Goal: Task Accomplishment & Management: Use online tool/utility

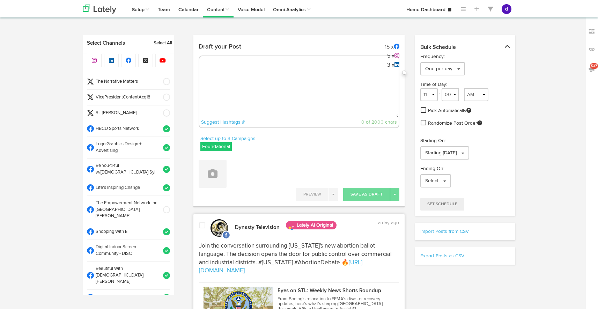
select select "9"
select select "31"
select select "11"
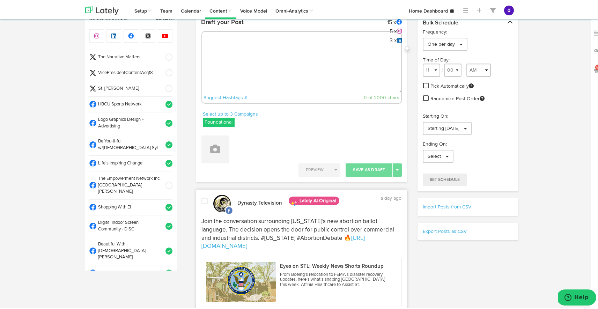
scroll to position [23, 0]
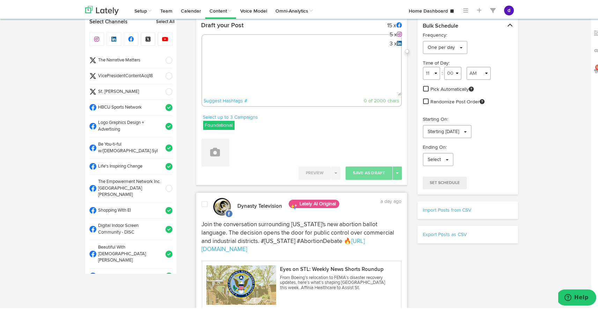
click at [162, 58] on span at bounding box center [167, 58] width 12 height 7
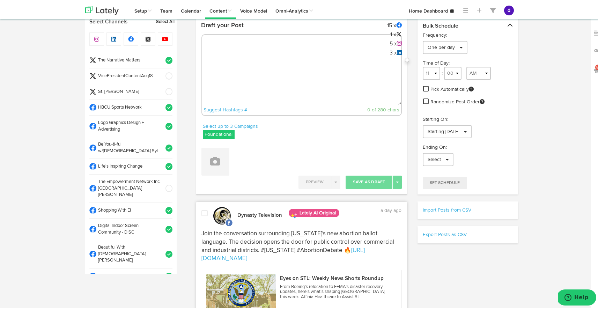
click at [205, 54] on div "Suggest Hashtags # 0 of 280 chars" at bounding box center [301, 74] width 201 height 82
click at [209, 59] on textarea at bounding box center [301, 80] width 199 height 46
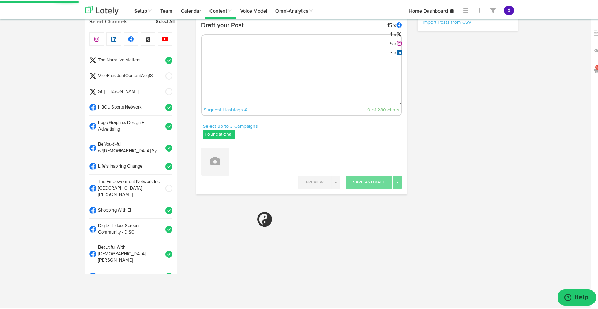
paste textarea "Make your tuxedo stand out with the Omega Psi Phi pocket square. A perfect blen…"
type textarea "Make your tuxedo stand out with the Omega Psi Phi pocket square. A perfect blen…"
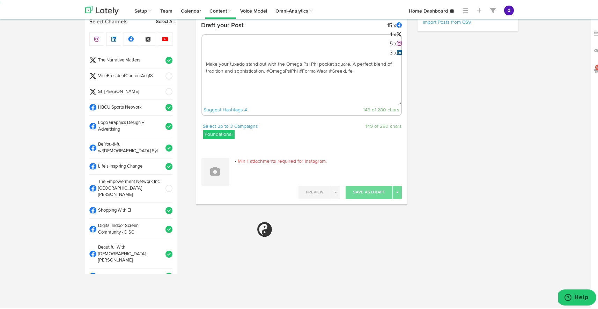
select select "11"
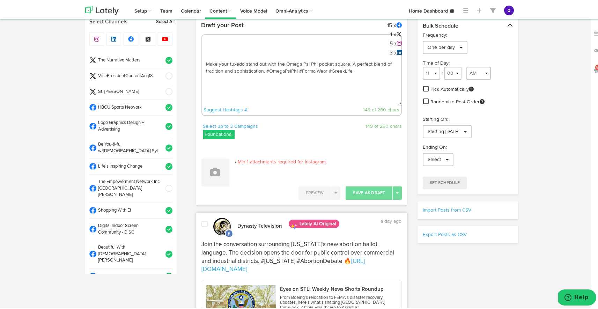
click at [264, 67] on textarea "Make your tuxedo stand out with the Omega Psi Phi pocket square. A perfect blen…" at bounding box center [301, 80] width 199 height 46
paste textarea "[URL][DOMAIN_NAME]"
drag, startPoint x: 298, startPoint y: 96, endPoint x: 171, endPoint y: 23, distance: 146.7
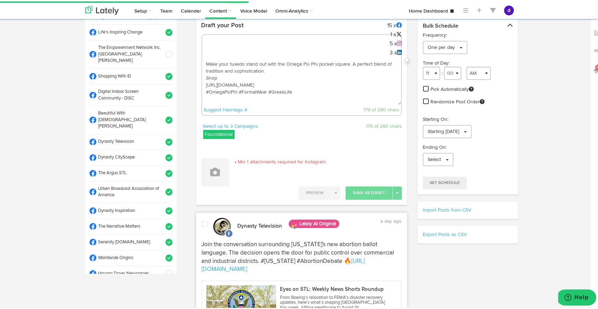
scroll to position [136, 0]
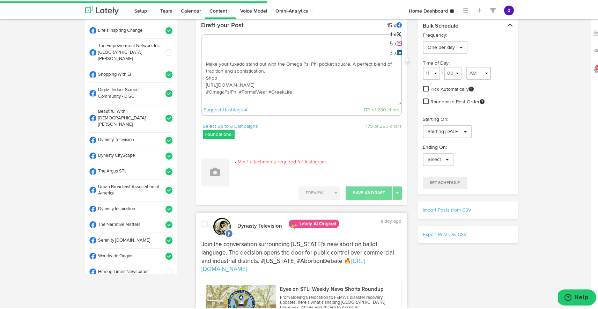
type textarea "Make your tuxedo stand out with the Omega Psi Phi pocket square. A perfect blen…"
click at [161, 167] on span at bounding box center [167, 170] width 12 height 7
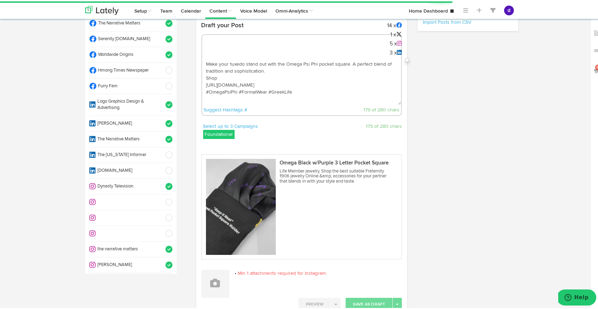
select select "11"
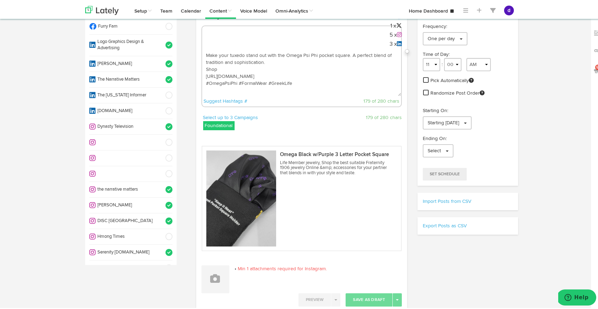
scroll to position [37, 0]
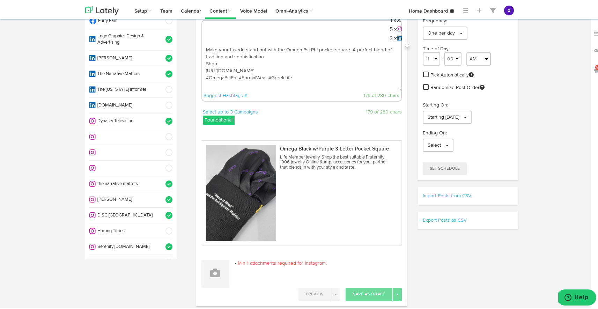
click at [161, 195] on span at bounding box center [167, 198] width 12 height 7
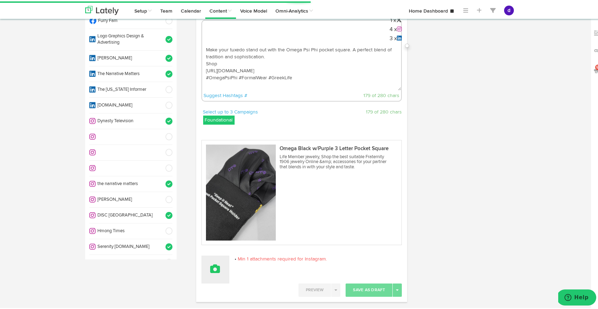
click at [224, 265] on button at bounding box center [215, 268] width 28 height 28
select select "11"
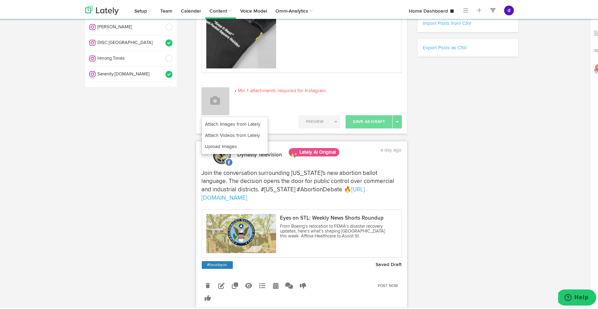
scroll to position [212, 0]
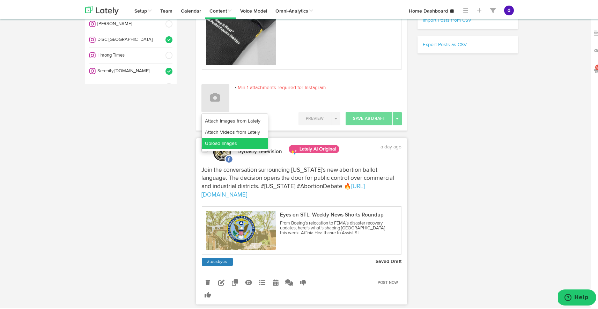
click at [229, 136] on link "Upload Images" at bounding box center [235, 141] width 66 height 11
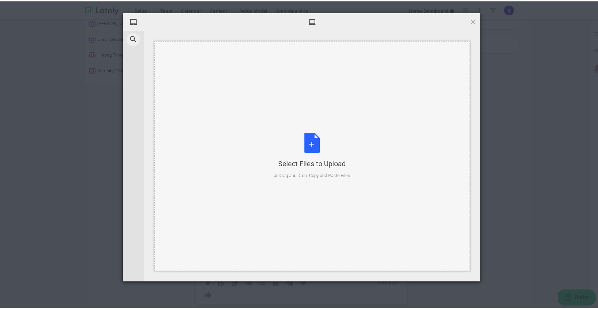
click at [307, 141] on div "Select Files to Upload or Drag and Drop, Copy and Paste Files" at bounding box center [312, 154] width 76 height 46
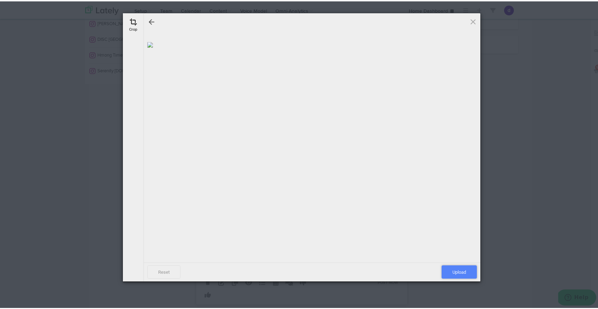
click at [454, 271] on span "Upload" at bounding box center [458, 270] width 35 height 13
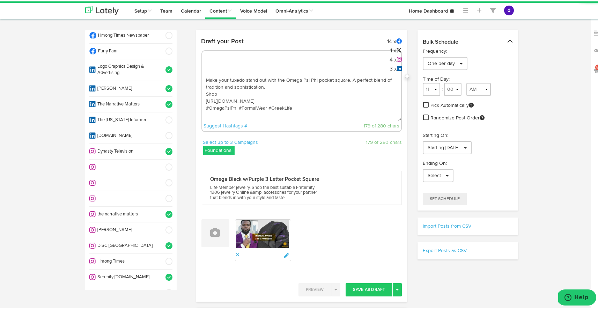
scroll to position [0, 0]
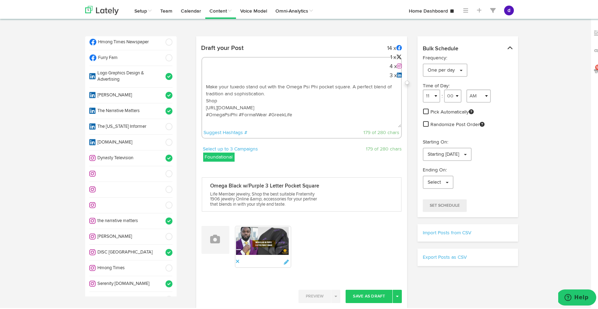
click at [301, 118] on textarea "Make your tuxedo stand out with the Omega Psi Phi pocket square. A perfect blen…" at bounding box center [301, 103] width 199 height 46
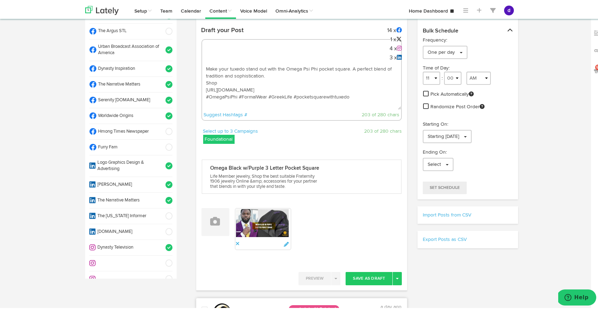
scroll to position [15, 0]
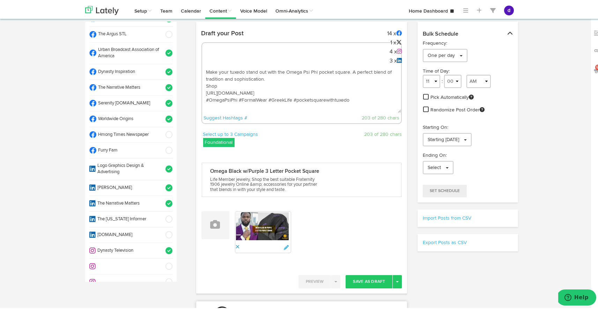
drag, startPoint x: 353, startPoint y: 104, endPoint x: 204, endPoint y: 52, distance: 158.4
click at [204, 52] on div "Make your tuxedo stand out with the Omega Psi Phi pocket square. A perfect blen…" at bounding box center [301, 82] width 201 height 82
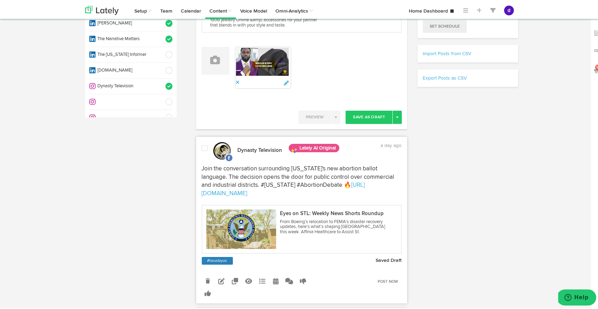
scroll to position [192, 0]
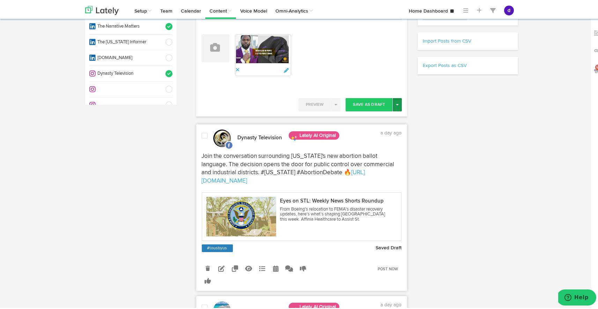
type textarea "Make your tuxedo stand out with the Omega Psi Phi pocket square. A perfect blen…"
click at [394, 104] on button "Toggle Dropdown" at bounding box center [396, 103] width 9 height 13
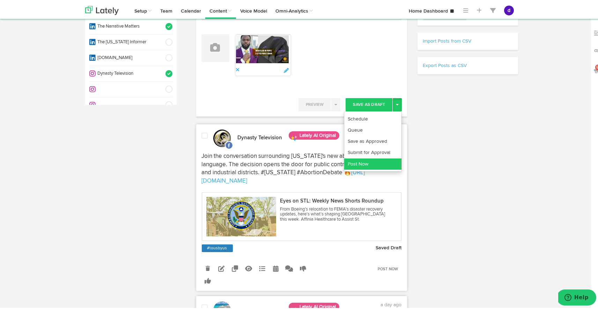
click at [388, 160] on link "Post Now" at bounding box center [372, 162] width 57 height 11
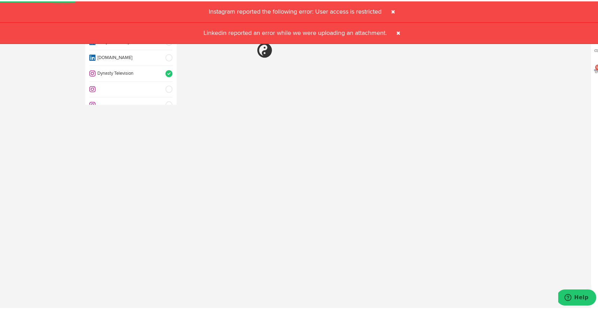
select select "11"
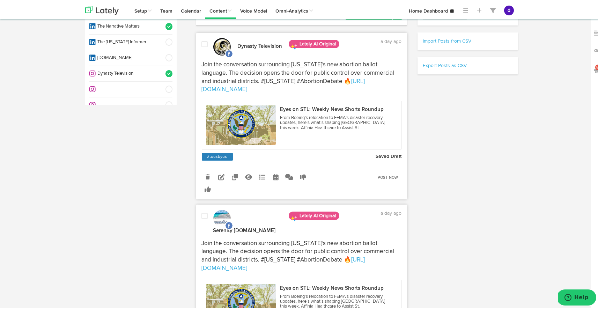
scroll to position [0, 0]
